Goal: Information Seeking & Learning: Learn about a topic

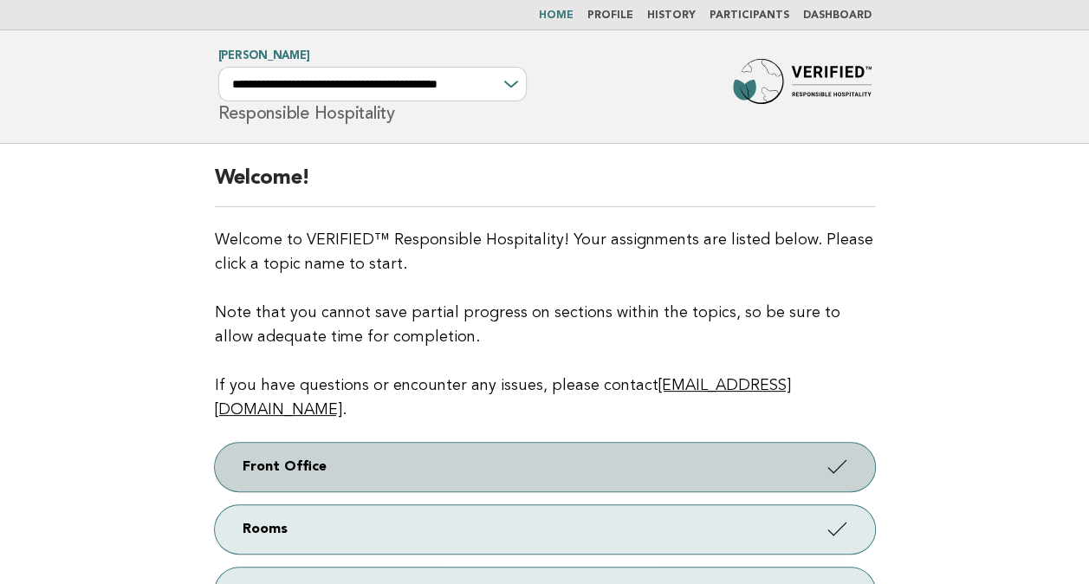
click at [286, 443] on link "Front Office" at bounding box center [545, 467] width 660 height 49
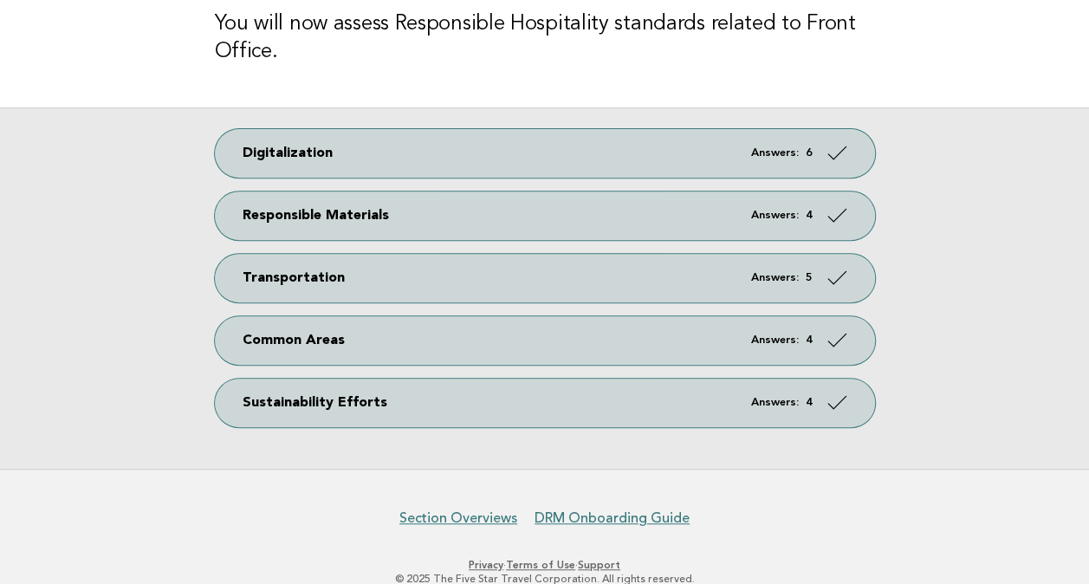
scroll to position [260, 0]
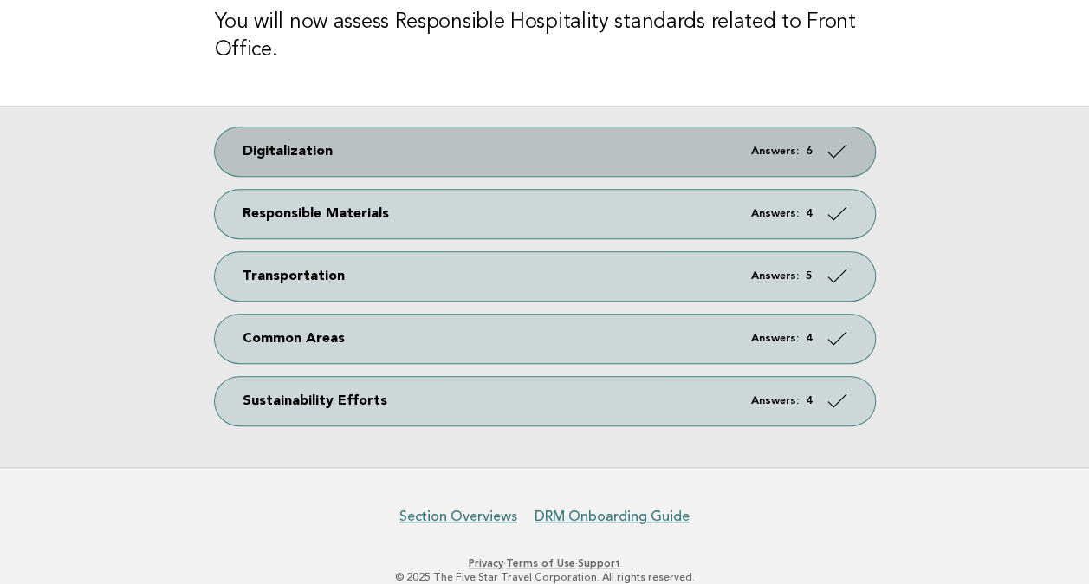
click at [276, 158] on link "Digitalization Answers: 6" at bounding box center [545, 151] width 660 height 49
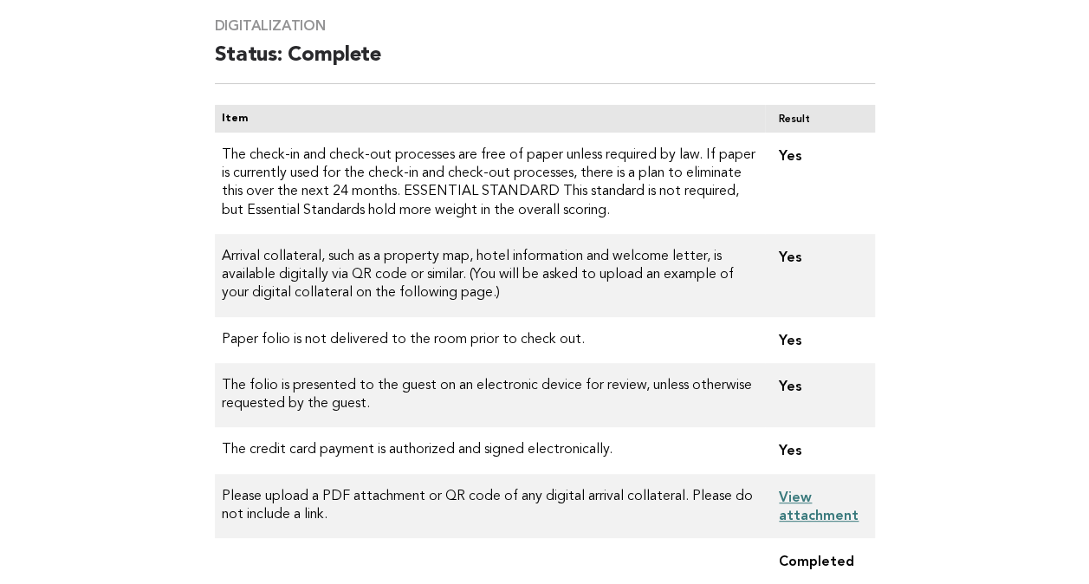
scroll to position [140, 0]
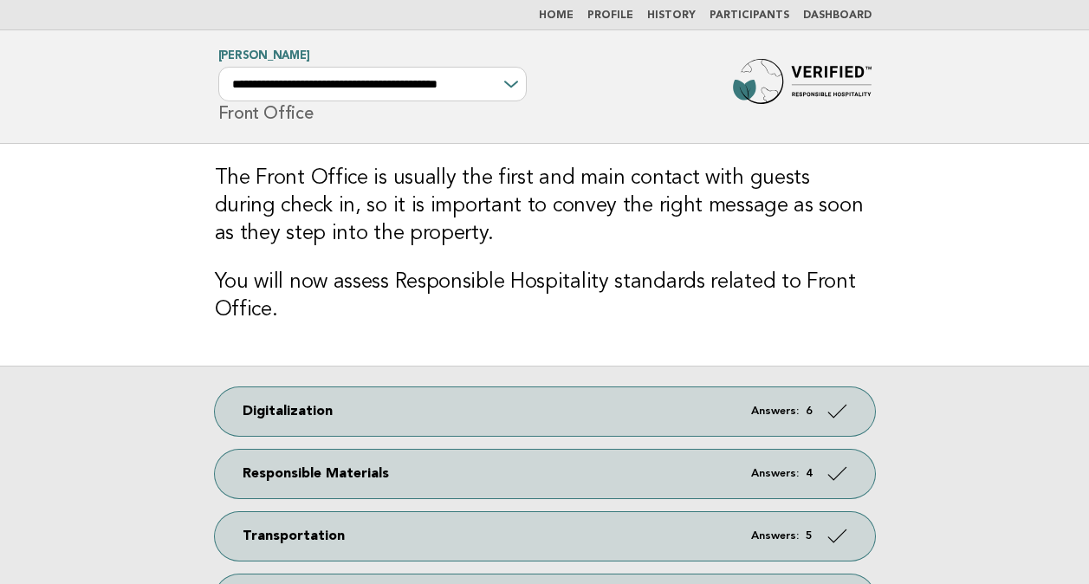
scroll to position [260, 0]
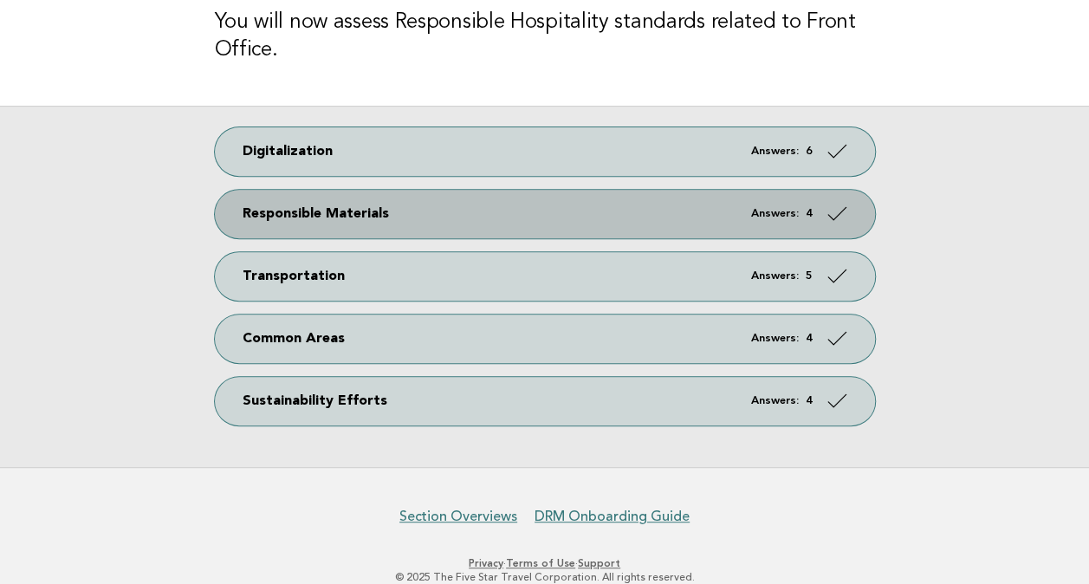
click at [331, 215] on link "Responsible Materials Answers: 4" at bounding box center [545, 214] width 660 height 49
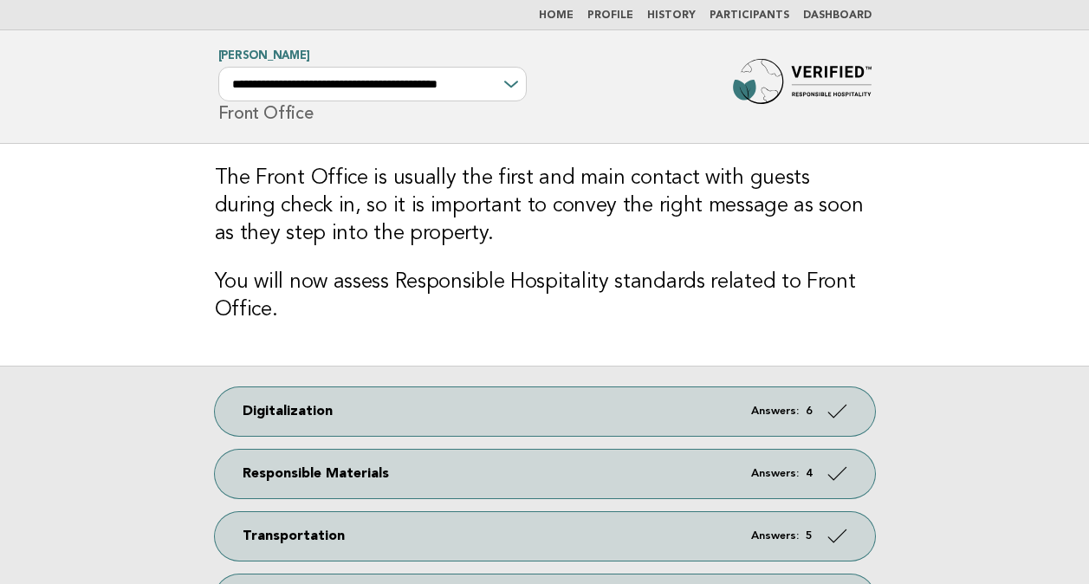
scroll to position [260, 0]
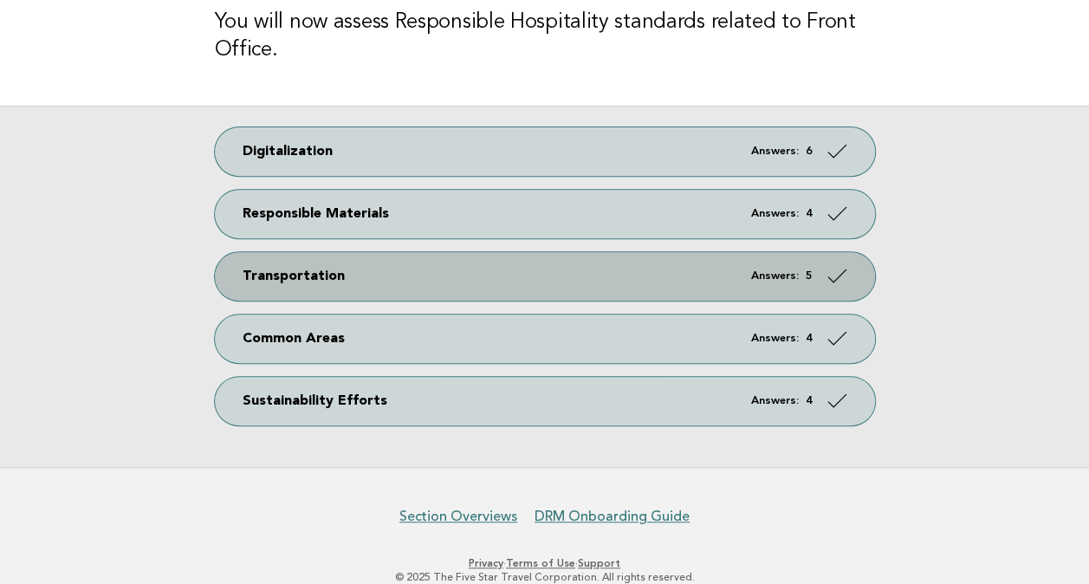
click at [254, 281] on link "Transportation Answers: 5" at bounding box center [545, 276] width 660 height 49
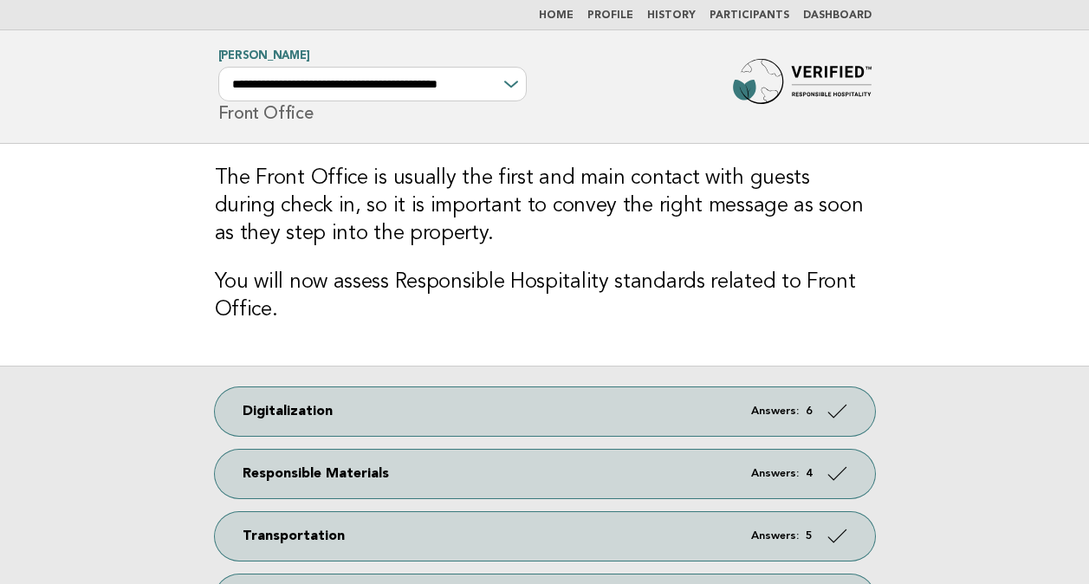
scroll to position [260, 0]
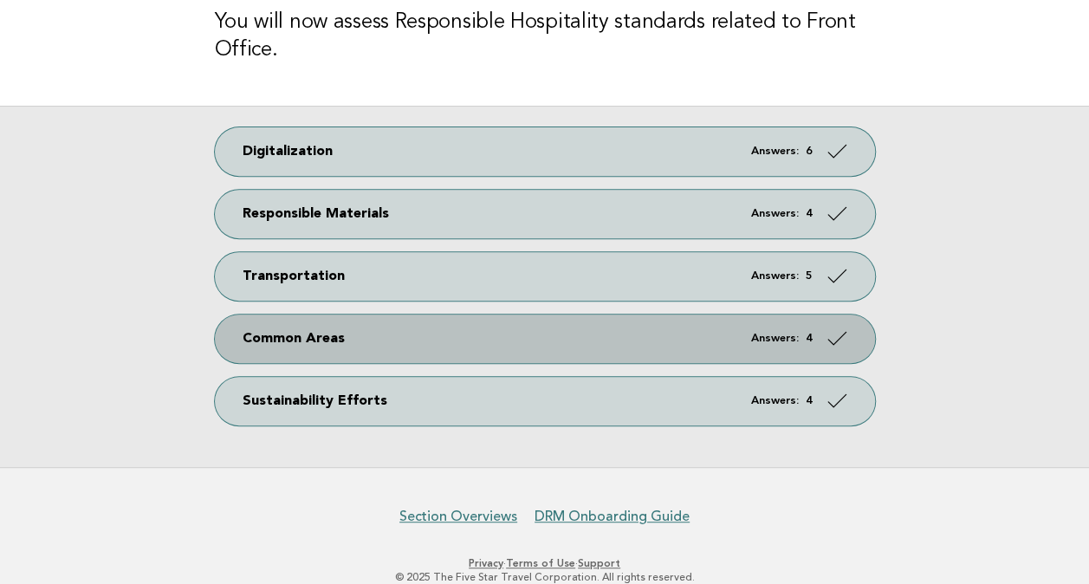
click at [285, 342] on link "Common Areas Answers: 4" at bounding box center [545, 339] width 660 height 49
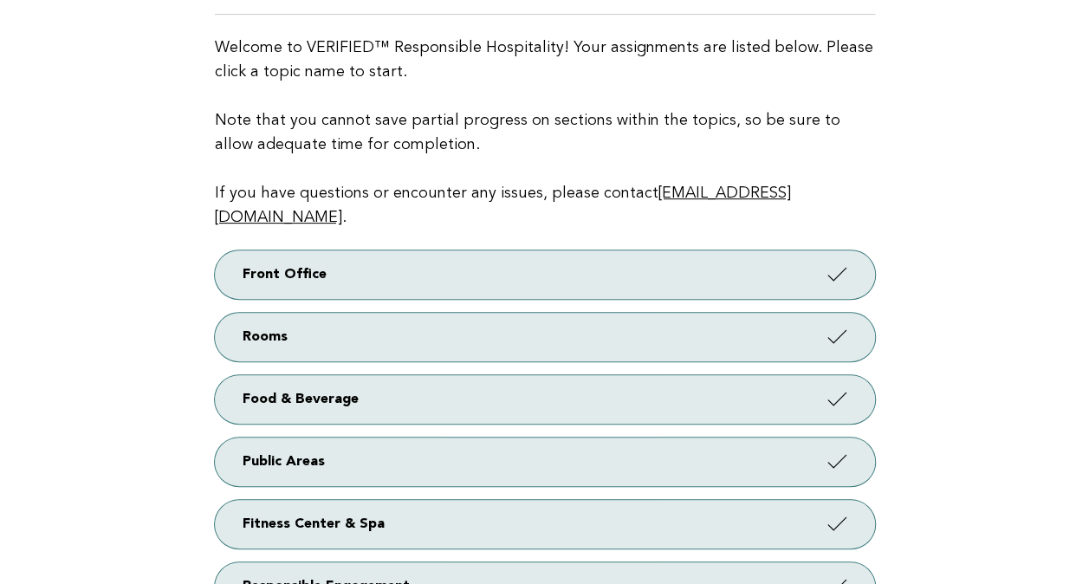
scroll to position [198, 0]
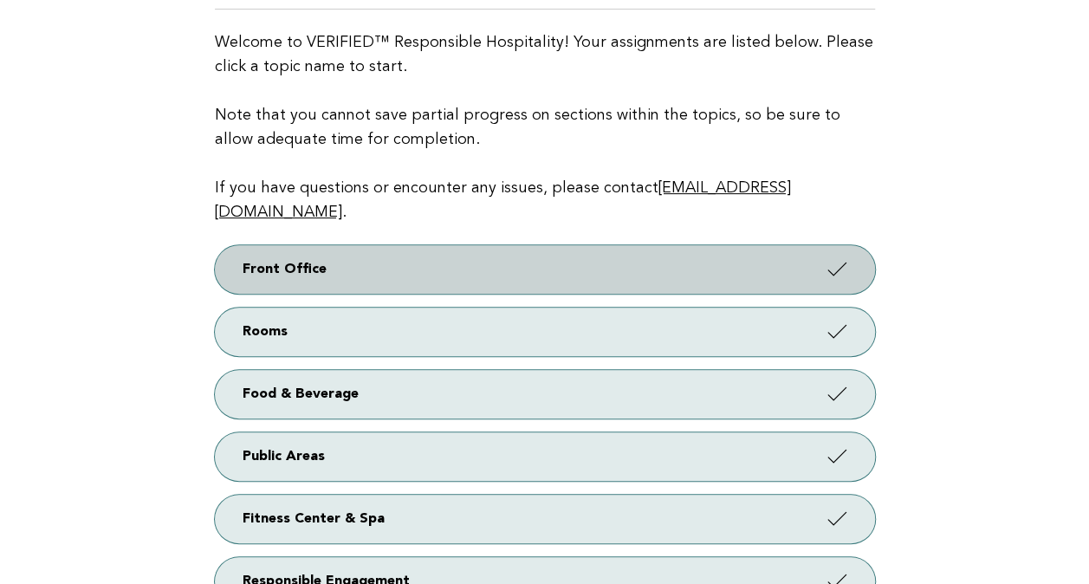
click at [269, 245] on link "Front Office" at bounding box center [545, 269] width 660 height 49
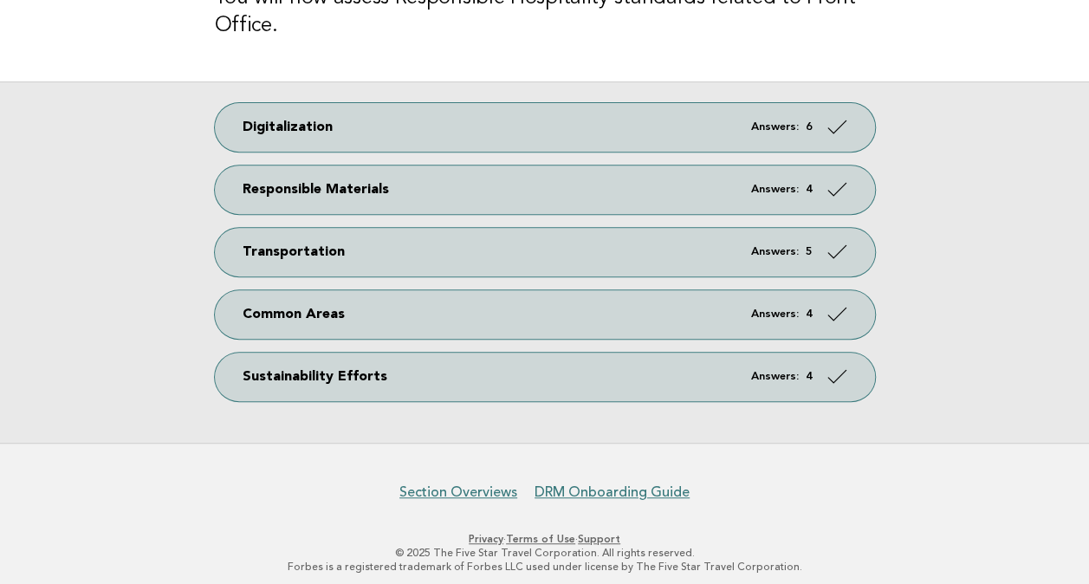
scroll to position [293, 0]
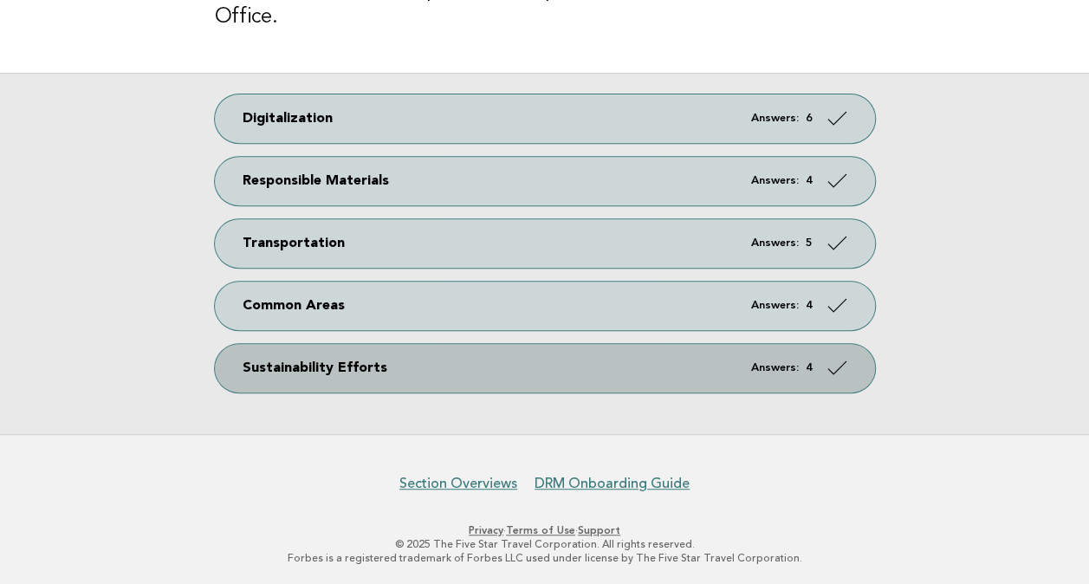
click at [303, 362] on link "Sustainability Efforts Answers: 4" at bounding box center [545, 368] width 660 height 49
